Goal: Download file/media

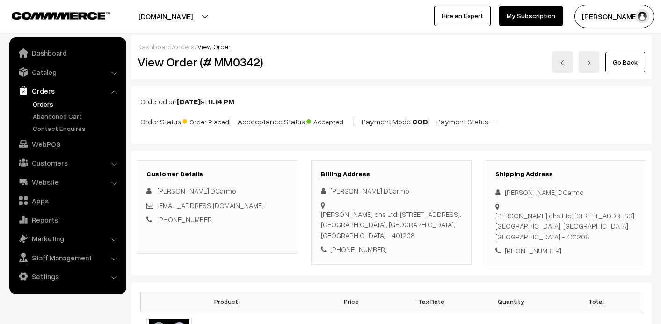
scroll to position [47, 0]
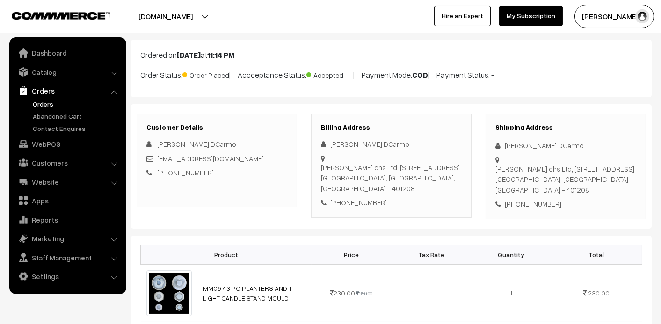
click at [516, 184] on div "[PERSON_NAME] chs Ltd, [STREET_ADDRESS]. [GEOGRAPHIC_DATA], [GEOGRAPHIC_DATA], …" at bounding box center [566, 180] width 141 height 32
click at [494, 168] on div "Shipping Address [PERSON_NAME] DCarmo [PERSON_NAME] chs Ltd, [STREET_ADDRESS]. …" at bounding box center [566, 167] width 161 height 106
drag, startPoint x: 496, startPoint y: 169, endPoint x: 522, endPoint y: 204, distance: 43.1
click at [521, 204] on div "Shipping Address [PERSON_NAME] DCarmo [PERSON_NAME] chs Ltd, [STREET_ADDRESS]. …" at bounding box center [566, 167] width 161 height 106
click at [522, 204] on div "[PHONE_NUMBER]" at bounding box center [566, 204] width 141 height 11
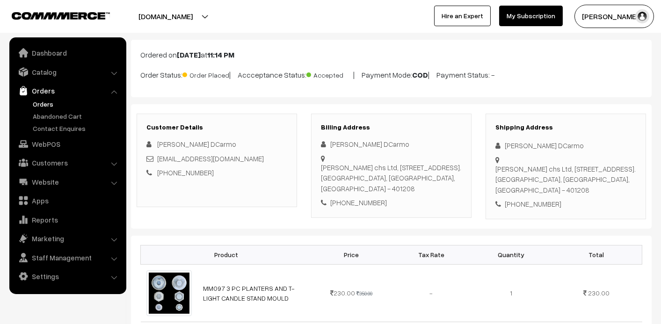
drag, startPoint x: 522, startPoint y: 204, endPoint x: 542, endPoint y: 204, distance: 20.6
click at [542, 204] on div "+91 7821906640" at bounding box center [566, 204] width 141 height 11
drag, startPoint x: 542, startPoint y: 204, endPoint x: 555, endPoint y: 205, distance: 12.3
click at [555, 205] on div "+91 7821906640" at bounding box center [566, 204] width 141 height 11
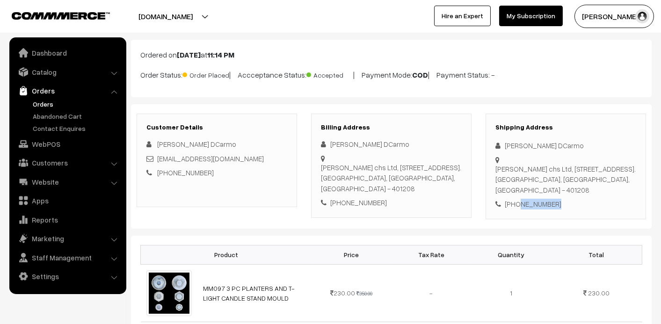
click at [555, 205] on div "+91 7821906640" at bounding box center [566, 204] width 141 height 11
drag, startPoint x: 555, startPoint y: 205, endPoint x: 498, endPoint y: 172, distance: 65.9
click at [498, 172] on div "Shipping Address Raymond DCarmo Krishna vandan chs Ltd, C-102, Evershine City V…" at bounding box center [566, 167] width 161 height 106
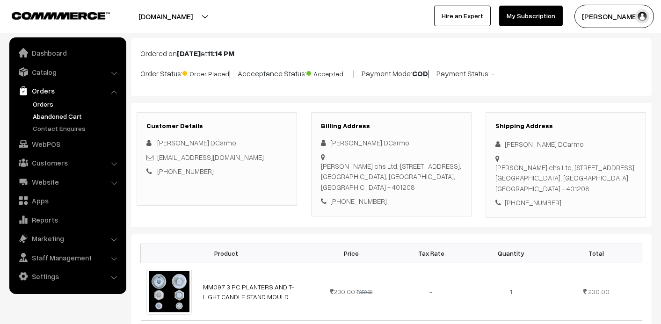
scroll to position [0, 0]
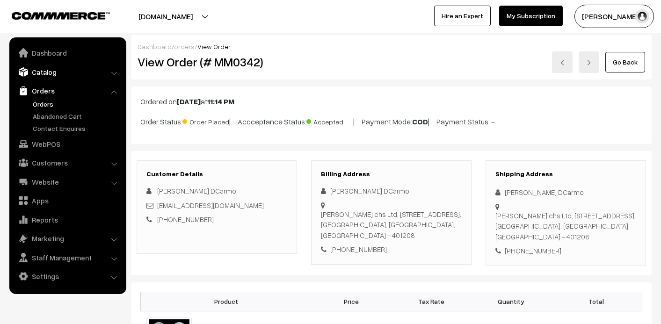
click at [44, 65] on link "Catalog" at bounding box center [67, 72] width 111 height 17
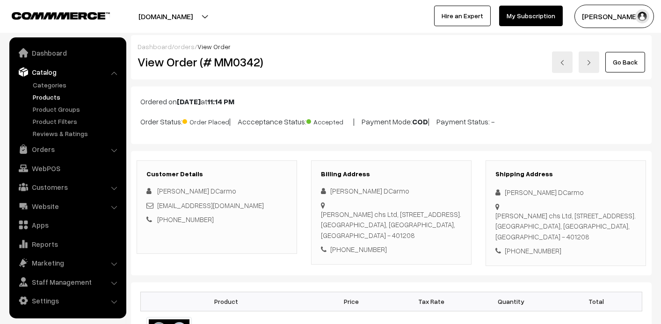
click at [43, 98] on link "Products" at bounding box center [76, 97] width 93 height 10
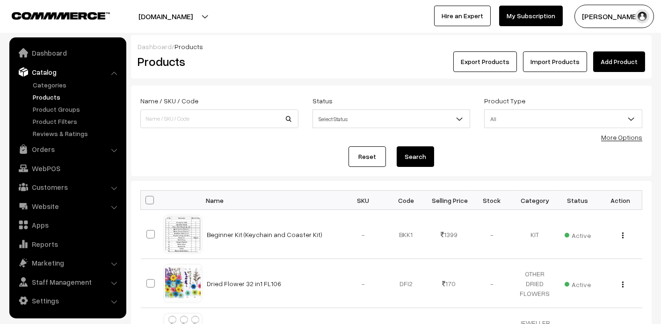
click at [476, 62] on button "Export Products" at bounding box center [485, 61] width 64 height 21
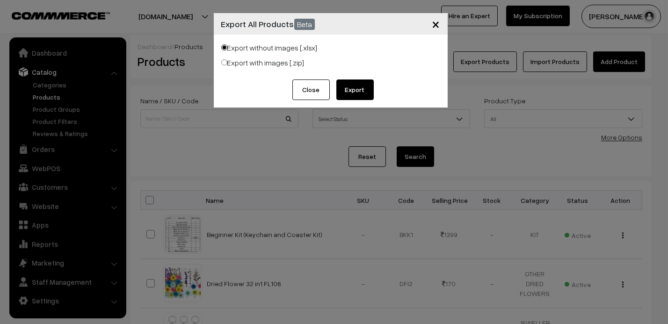
click at [278, 61] on label "Export with images [.zip]" at bounding box center [262, 62] width 83 height 11
click at [227, 61] on input "Export with images [.zip]" at bounding box center [224, 62] width 6 height 6
radio input "true"
click at [278, 61] on label "Export with images [.zip]" at bounding box center [262, 62] width 83 height 11
click at [227, 61] on input "Export with images [.zip]" at bounding box center [224, 62] width 6 height 6
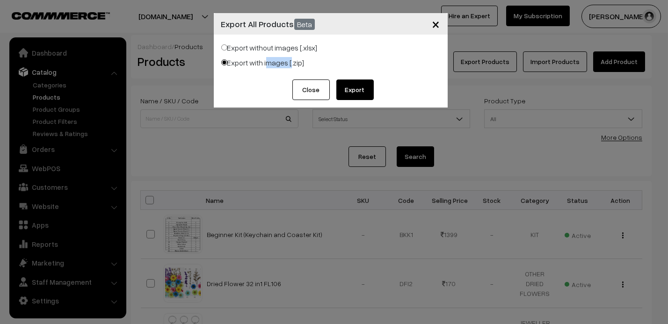
drag, startPoint x: 278, startPoint y: 61, endPoint x: 358, endPoint y: 84, distance: 82.8
click at [358, 84] on button "Export" at bounding box center [354, 90] width 37 height 21
click at [418, 47] on div "Export without images [.xlsx]" at bounding box center [330, 49] width 219 height 15
click at [280, 48] on label "Export without images [.xlsx]" at bounding box center [269, 47] width 96 height 11
click at [227, 48] on input "Export without images [.xlsx]" at bounding box center [224, 47] width 6 height 6
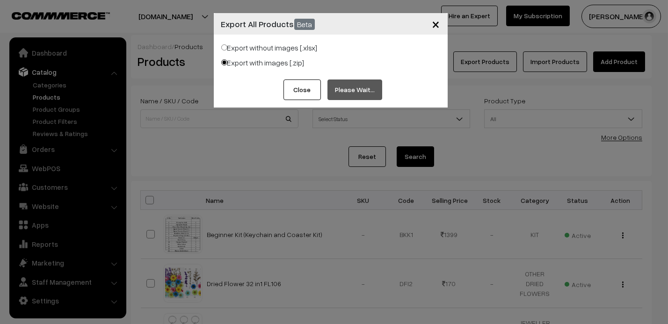
radio input "true"
click at [278, 64] on label "Export with images [.zip]" at bounding box center [262, 62] width 83 height 11
click at [227, 64] on input "Export with images [.zip]" at bounding box center [224, 62] width 6 height 6
radio input "true"
click at [395, 59] on div "Export with images [.zip]" at bounding box center [330, 64] width 219 height 15
